Goal: Check status

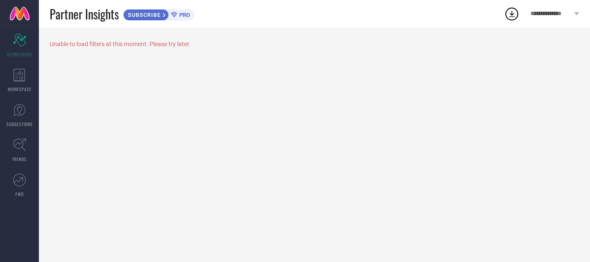
click at [71, 44] on div "Unable to load filters at this moment. Please try later." at bounding box center [315, 44] width 530 height 7
click at [30, 49] on div "Scorecard SCORECARDS" at bounding box center [19, 45] width 39 height 35
click at [22, 12] on link at bounding box center [19, 14] width 39 height 28
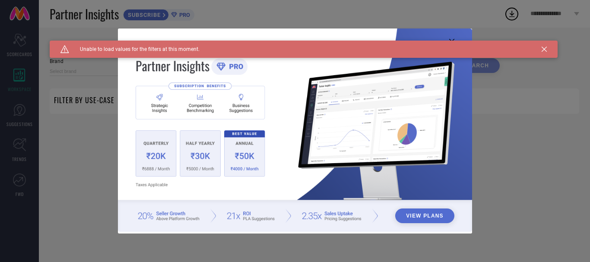
type input "1 STOP FASHION"
type input "All"
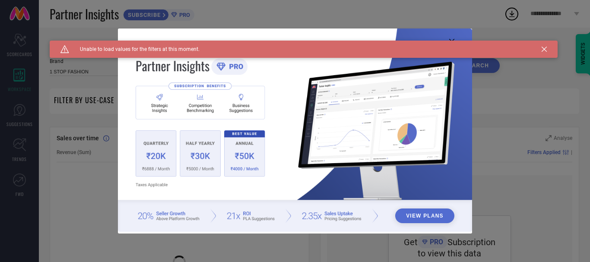
click at [546, 48] on icon at bounding box center [544, 49] width 5 height 5
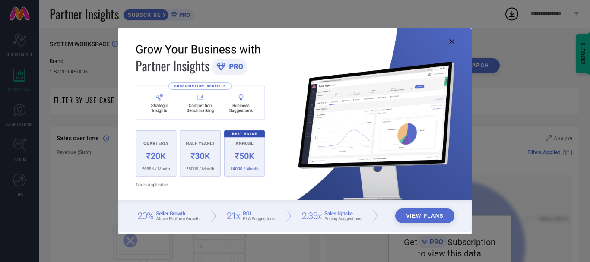
click at [20, 138] on div "View Plans" at bounding box center [295, 131] width 590 height 262
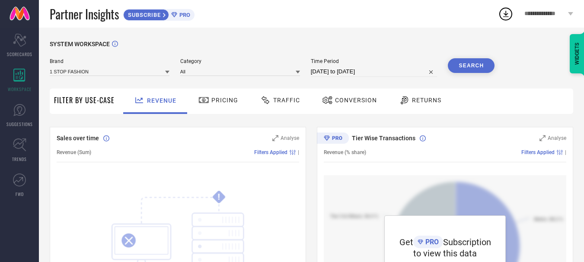
click at [235, 106] on div "Pricing" at bounding box center [218, 100] width 44 height 15
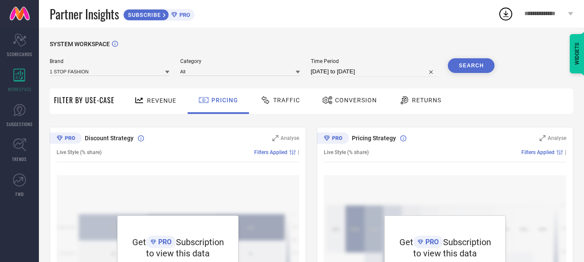
drag, startPoint x: 255, startPoint y: 96, endPoint x: 276, endPoint y: 101, distance: 21.4
click at [257, 96] on div "Traffic" at bounding box center [279, 101] width 61 height 25
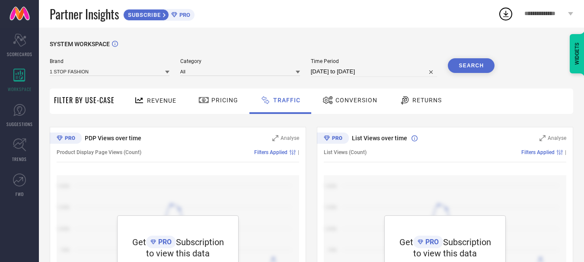
click at [148, 104] on span "Revenue" at bounding box center [161, 100] width 29 height 7
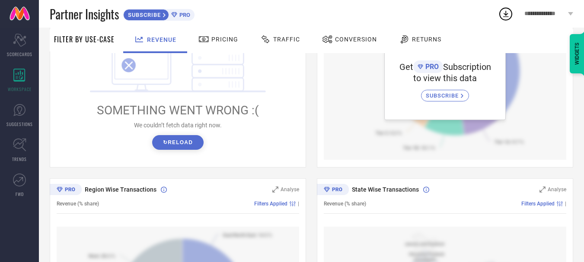
scroll to position [172, 0]
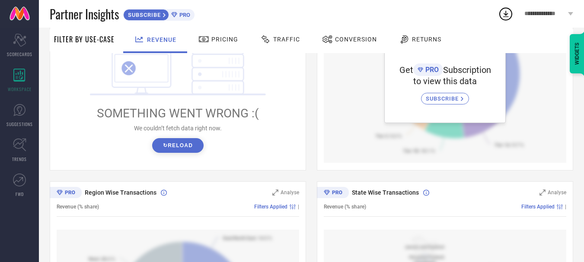
click at [583, 52] on div "WIDGETS" at bounding box center [576, 53] width 15 height 39
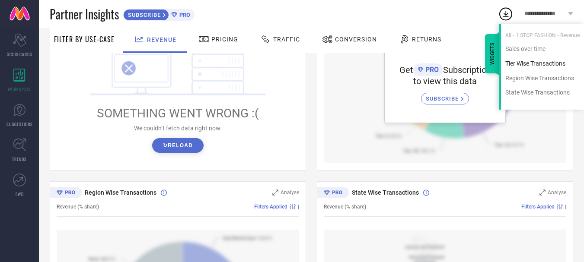
click at [548, 66] on div "Tier Wise Transactions" at bounding box center [542, 64] width 83 height 8
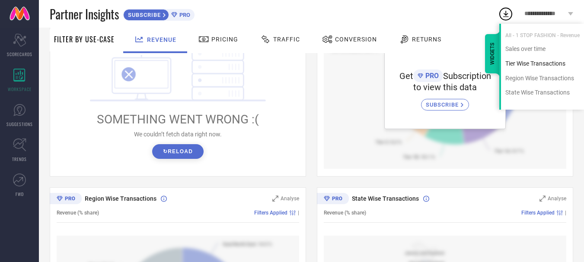
scroll to position [95, 0]
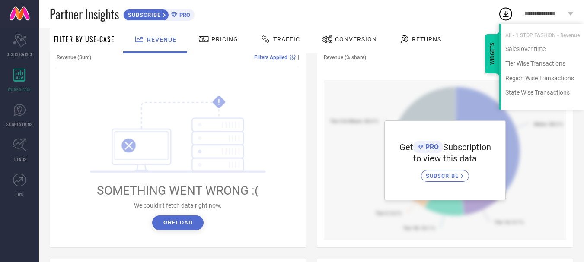
click at [331, 41] on div at bounding box center [328, 39] width 13 height 10
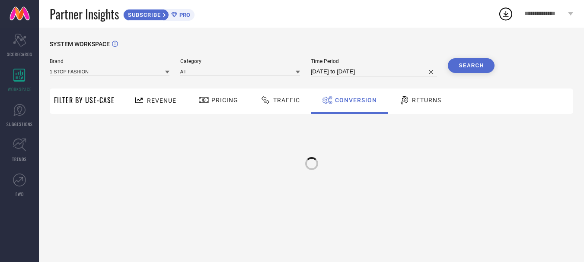
scroll to position [0, 0]
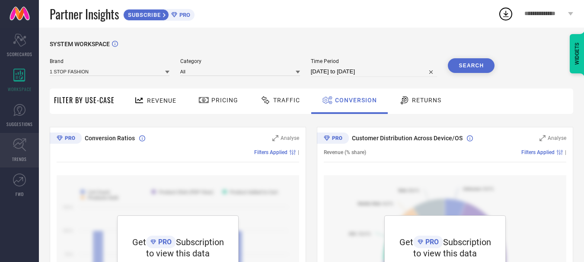
click at [29, 154] on link "TRENDS" at bounding box center [19, 150] width 39 height 35
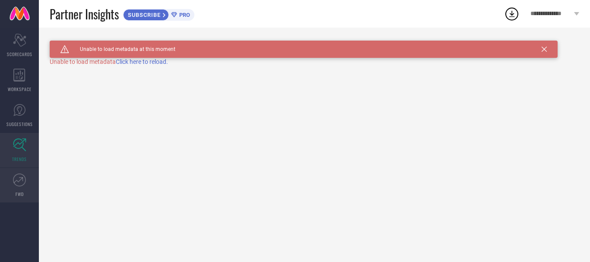
click at [12, 176] on link "FWD" at bounding box center [19, 185] width 39 height 35
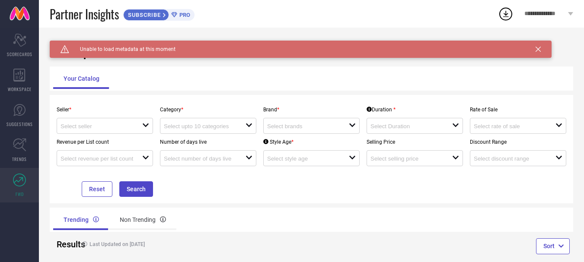
scroll to position [15, 0]
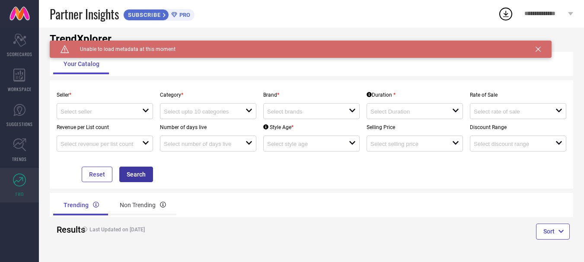
click at [146, 172] on button "Search" at bounding box center [136, 175] width 34 height 16
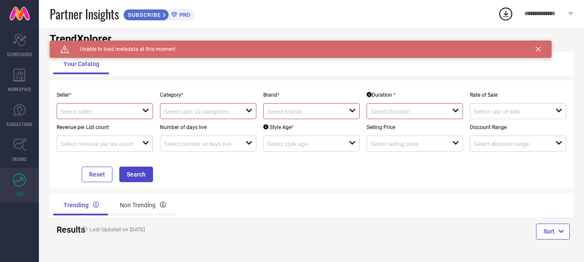
click at [102, 105] on div "open" at bounding box center [105, 111] width 96 height 16
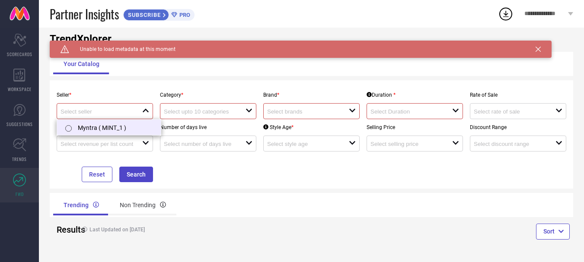
click at [102, 123] on li "Myntra ( MINT_1 )" at bounding box center [109, 128] width 104 height 16
type input "Myntra ( MINT_1 )"
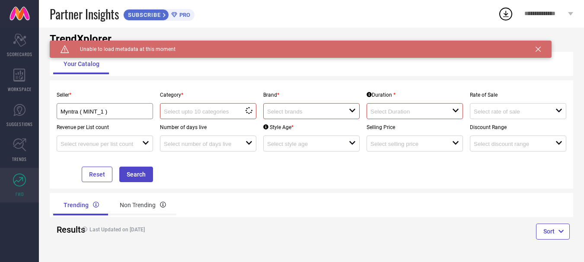
click at [207, 113] on input at bounding box center [200, 111] width 73 height 6
click at [213, 113] on input at bounding box center [200, 111] width 73 height 6
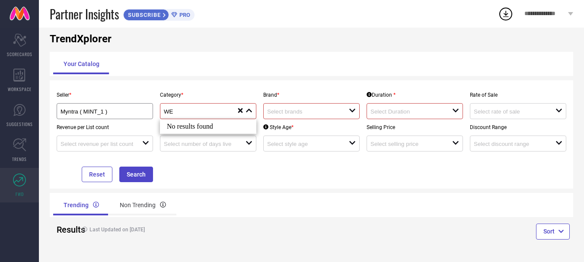
type input "W"
click at [218, 111] on input at bounding box center [200, 111] width 73 height 6
click at [104, 108] on div "Myntra ( MINT_1 )" at bounding box center [104, 111] width 89 height 8
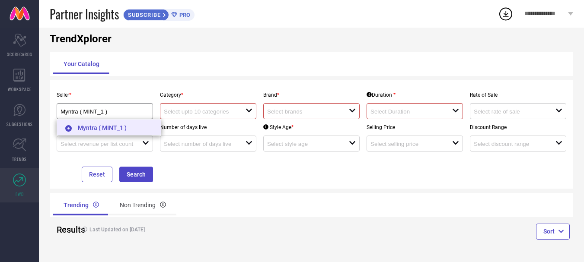
click at [116, 130] on li "Myntra ( MINT_1 )" at bounding box center [109, 128] width 104 height 16
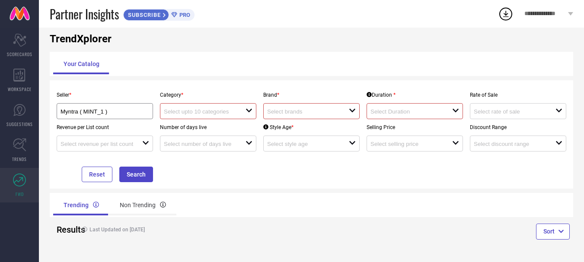
click at [216, 98] on p "Category *" at bounding box center [208, 95] width 96 height 6
click at [215, 107] on div "open" at bounding box center [208, 111] width 96 height 16
click at [313, 114] on input at bounding box center [303, 111] width 73 height 6
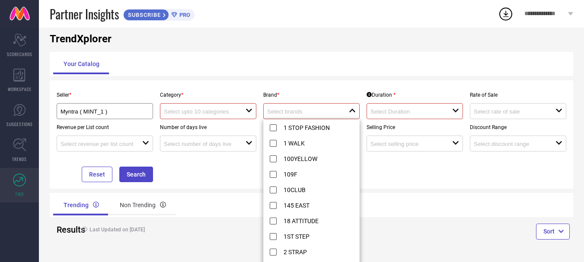
drag, startPoint x: 314, startPoint y: 113, endPoint x: 304, endPoint y: 114, distance: 10.0
click at [314, 112] on input at bounding box center [303, 111] width 73 height 6
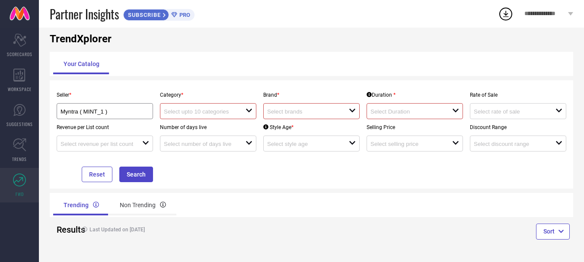
click at [229, 113] on input at bounding box center [200, 111] width 73 height 6
click at [219, 83] on div "Seller * Myntra ( MINT_1 ) Category * close Brand * open Duration * open Rate o…" at bounding box center [311, 134] width 523 height 108
click at [105, 177] on button "Reset" at bounding box center [97, 175] width 31 height 16
drag, startPoint x: 133, startPoint y: 175, endPoint x: 136, endPoint y: 192, distance: 17.0
click at [136, 186] on div "Seller * open Category * open Brand * open Duration * open Rate of Sale open Re…" at bounding box center [311, 134] width 523 height 108
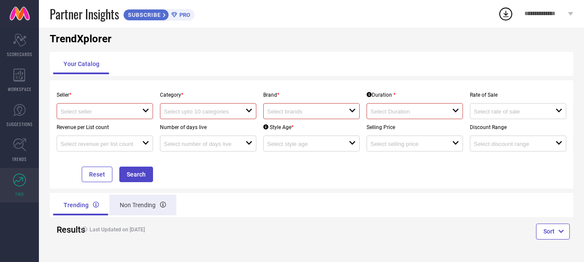
click at [126, 210] on div "Non Trending" at bounding box center [142, 205] width 67 height 21
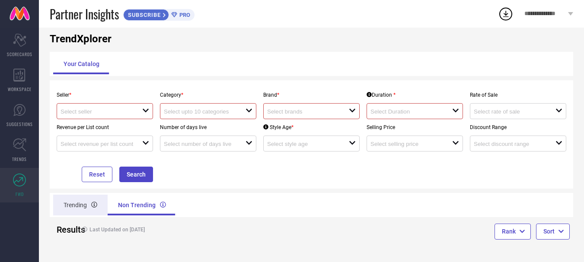
click at [87, 205] on div "Trending" at bounding box center [80, 205] width 54 height 21
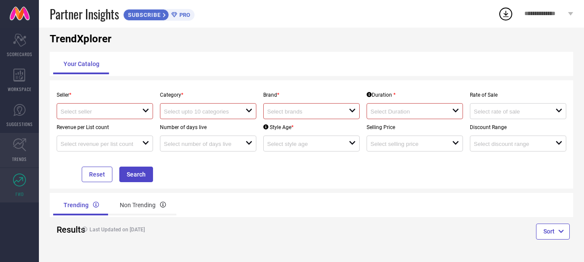
click at [16, 151] on icon at bounding box center [19, 144] width 13 height 13
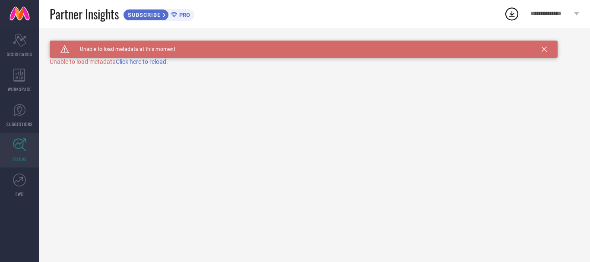
click at [148, 64] on span "Click here to reload." at bounding box center [142, 61] width 52 height 7
click at [21, 119] on link "SUGGESTIONS" at bounding box center [19, 115] width 39 height 35
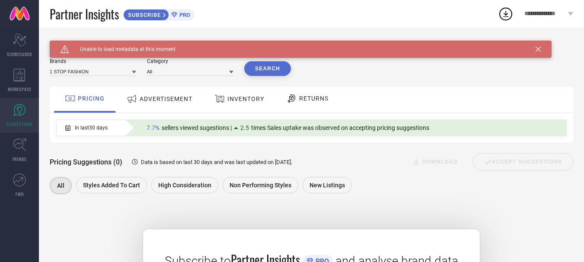
click at [107, 65] on div "Brands 1 STOP FASHION" at bounding box center [93, 67] width 86 height 18
click at [106, 74] on input at bounding box center [93, 71] width 86 height 9
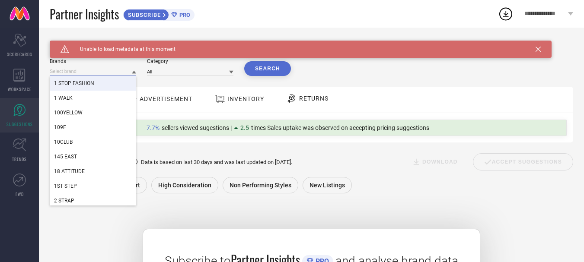
click at [96, 71] on input at bounding box center [93, 71] width 86 height 9
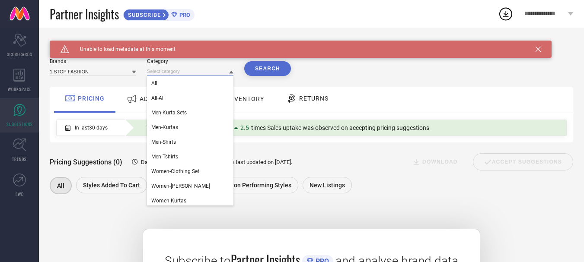
click at [174, 67] on input at bounding box center [190, 71] width 86 height 9
click at [175, 68] on input at bounding box center [190, 71] width 86 height 9
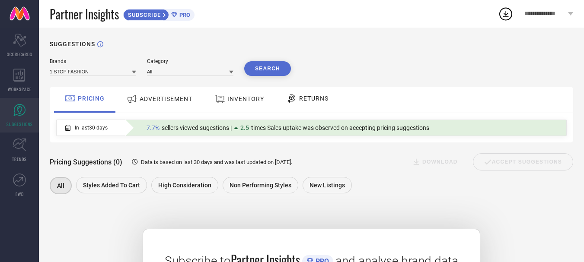
click at [318, 102] on span "RETURNS" at bounding box center [313, 98] width 29 height 7
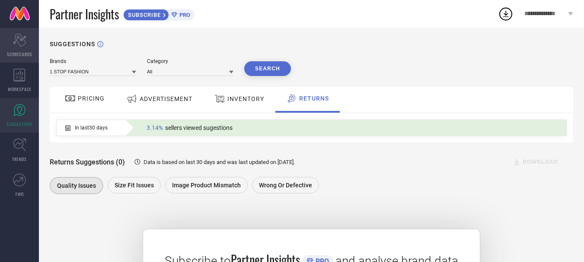
click at [6, 39] on div "Scorecard SCORECARDS" at bounding box center [19, 45] width 39 height 35
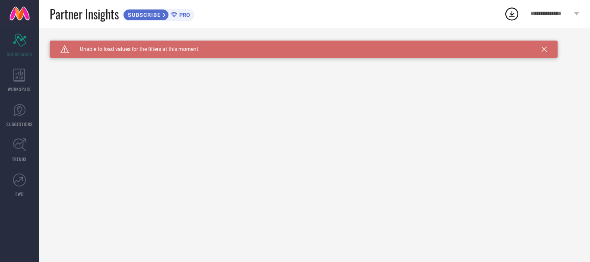
click at [536, 13] on span "**********" at bounding box center [551, 13] width 41 height 7
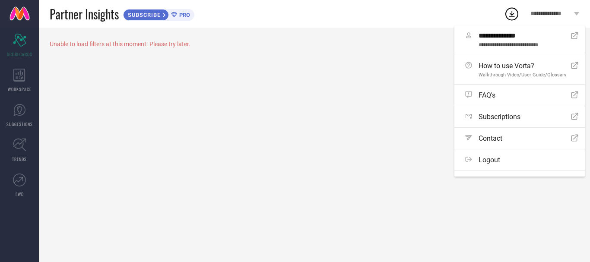
click at [173, 11] on div "SUBSCRIBE PRO" at bounding box center [158, 15] width 71 height 12
